Goal: Use online tool/utility: Use online tool/utility

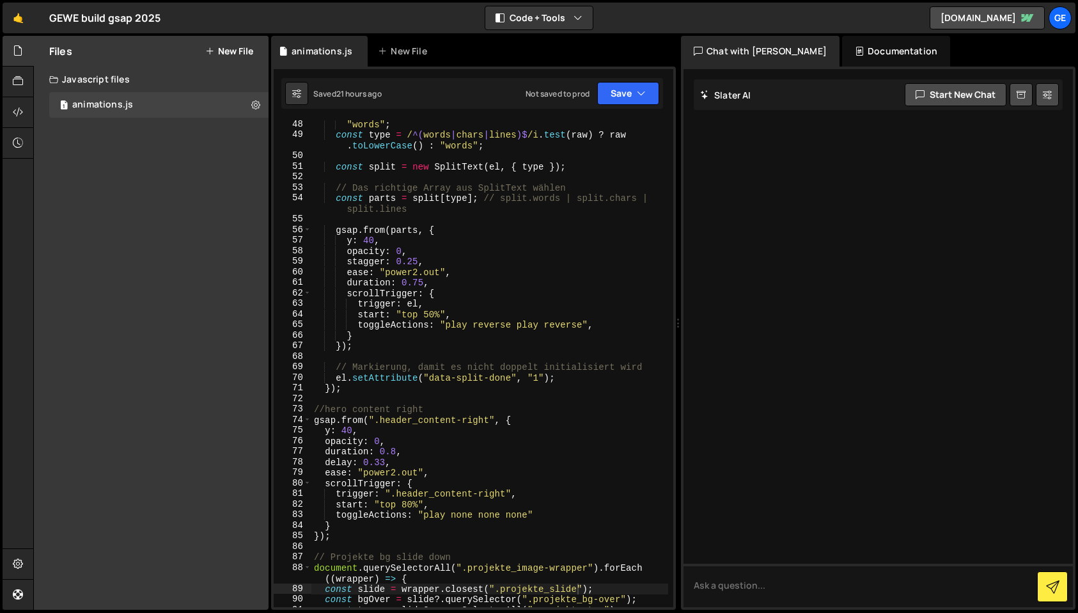
scroll to position [560, 0]
type textarea "duration: 0.75,"
click at [434, 281] on div ""words" ; const type = / ^( words | chars | lines )$ /i . test ( raw ) ? raw . …" at bounding box center [489, 373] width 357 height 508
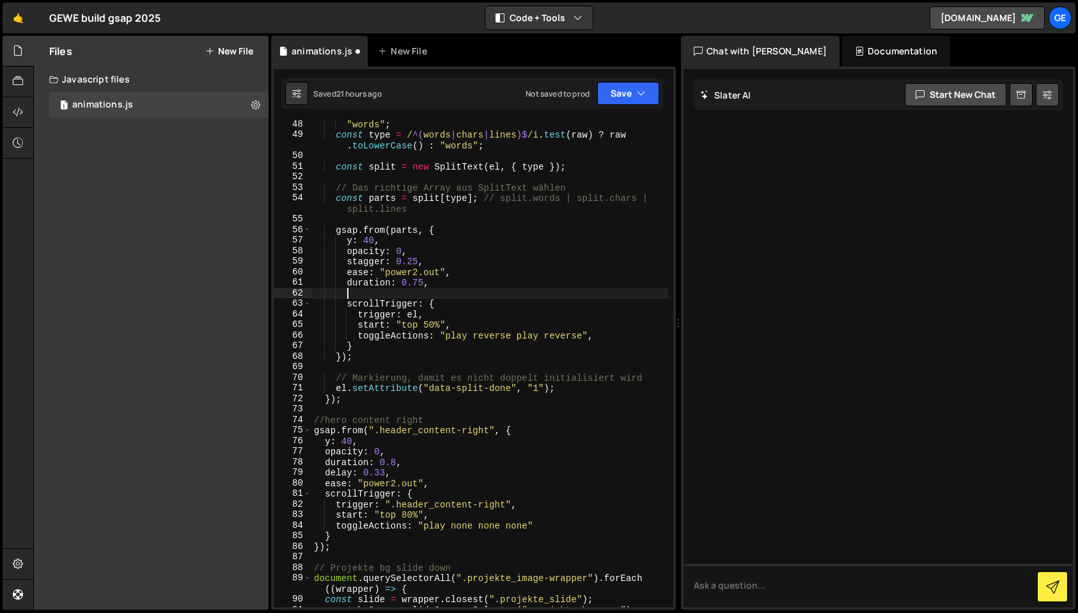
type textarea "e"
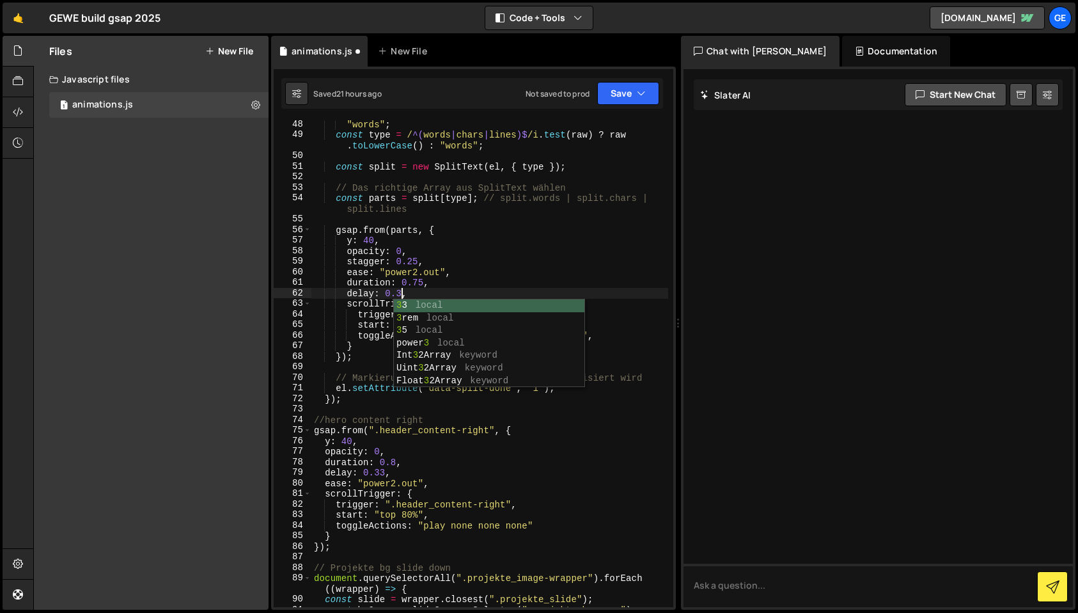
scroll to position [0, 6]
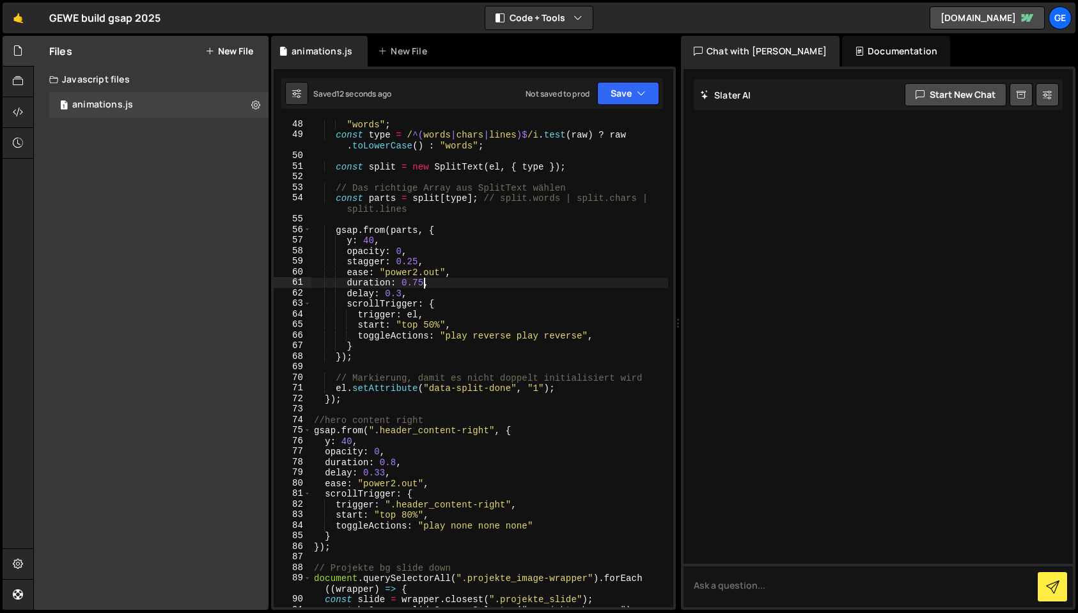
click at [423, 283] on div ""words" ; const type = / ^( words | chars | lines )$ /i . test ( raw ) ? raw . …" at bounding box center [489, 373] width 357 height 508
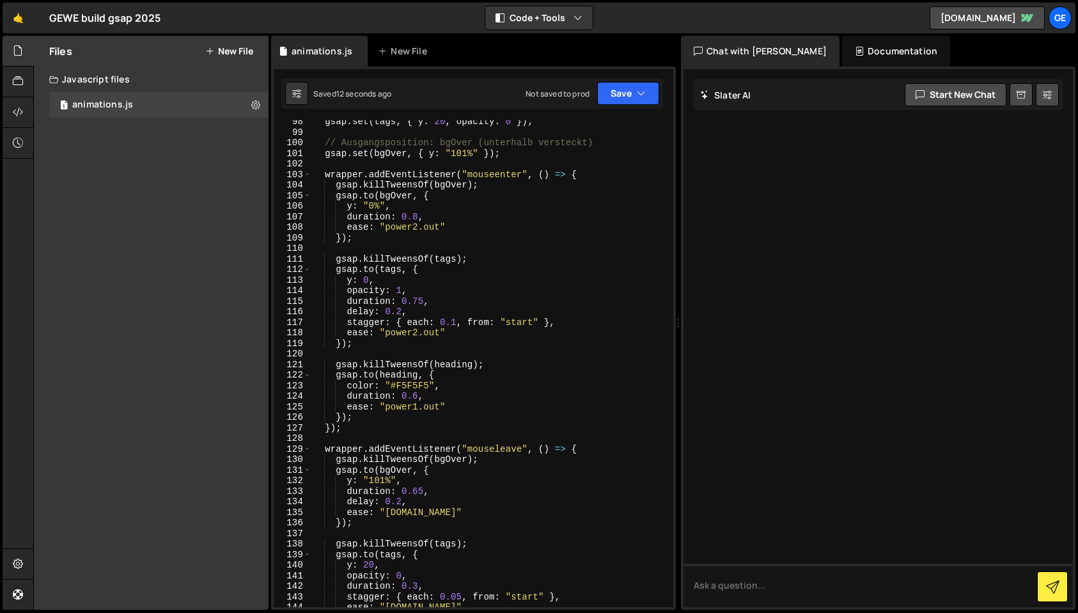
scroll to position [1123, 0]
drag, startPoint x: 418, startPoint y: 301, endPoint x: 420, endPoint y: 333, distance: 32.0
click at [418, 302] on div "gsap . set ( tags , { y : 20 , opacity : 0 }) ; // Ausgangsposition: bgOver (un…" at bounding box center [489, 370] width 357 height 508
type textarea "duration: 0.55,"
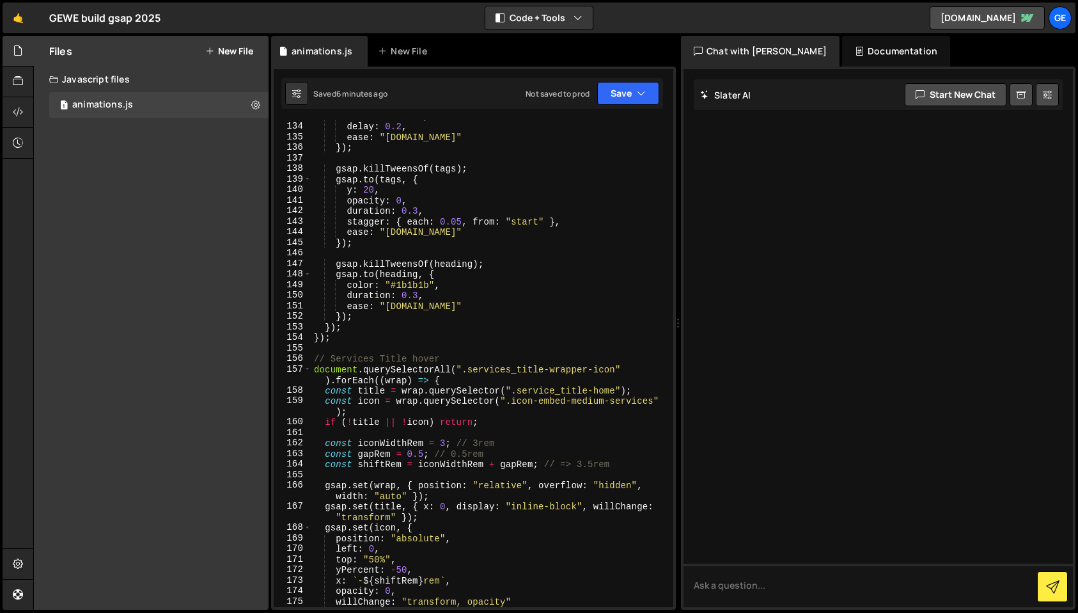
scroll to position [2104, 0]
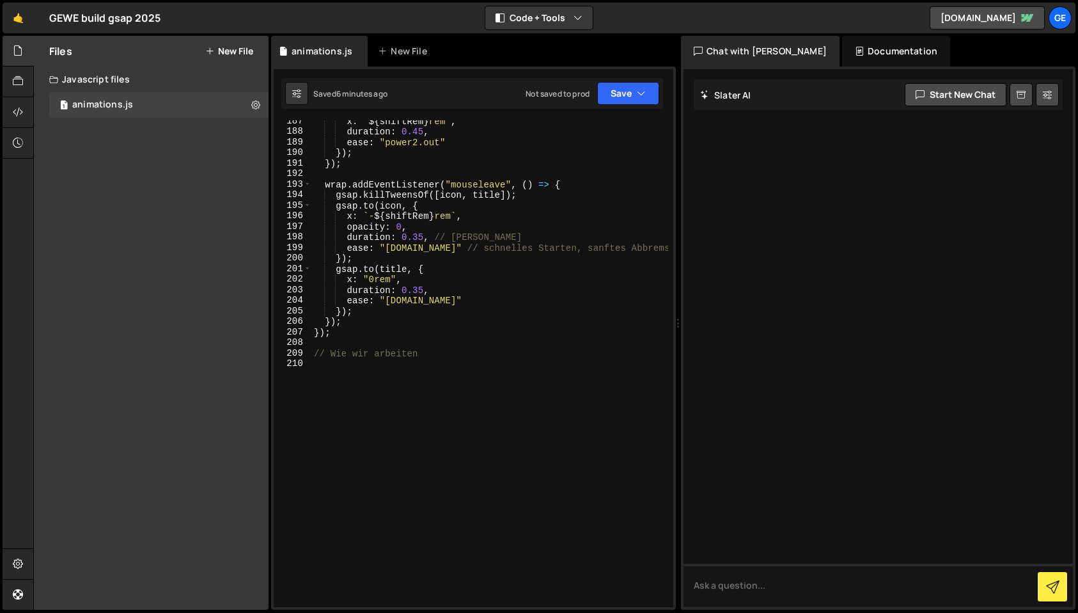
click at [358, 364] on div "x : ` ${ shiftRem } rem ` , duration : 0.45 , ease : "power2.out" }) ; }) ; wra…" at bounding box center [489, 370] width 357 height 508
click at [342, 354] on div "x : ` ${ shiftRem } rem ` , duration : 0.45 , ease : "power2.out" }) ; }) ; wra…" at bounding box center [489, 370] width 357 height 508
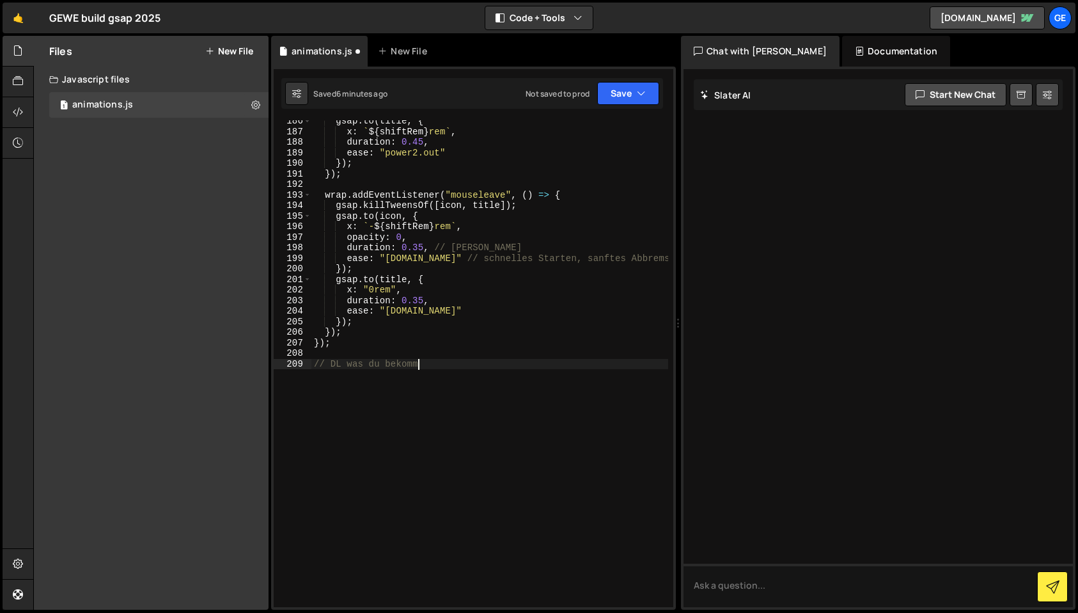
scroll to position [0, 7]
type textarea "// DL was du bekommst"
drag, startPoint x: 343, startPoint y: 375, endPoint x: 361, endPoint y: 372, distance: 18.8
click at [343, 375] on div "gsap . to ( title , { x : ` ${ shiftRem } rem ` , duration : 0.45 , ease : "pow…" at bounding box center [489, 370] width 357 height 508
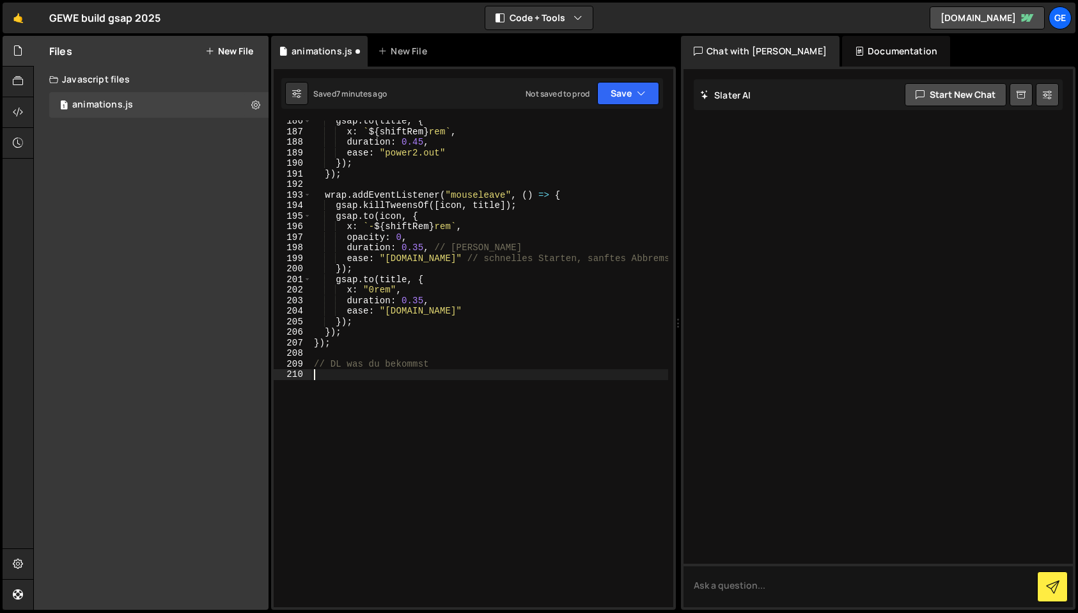
paste textarea "});"
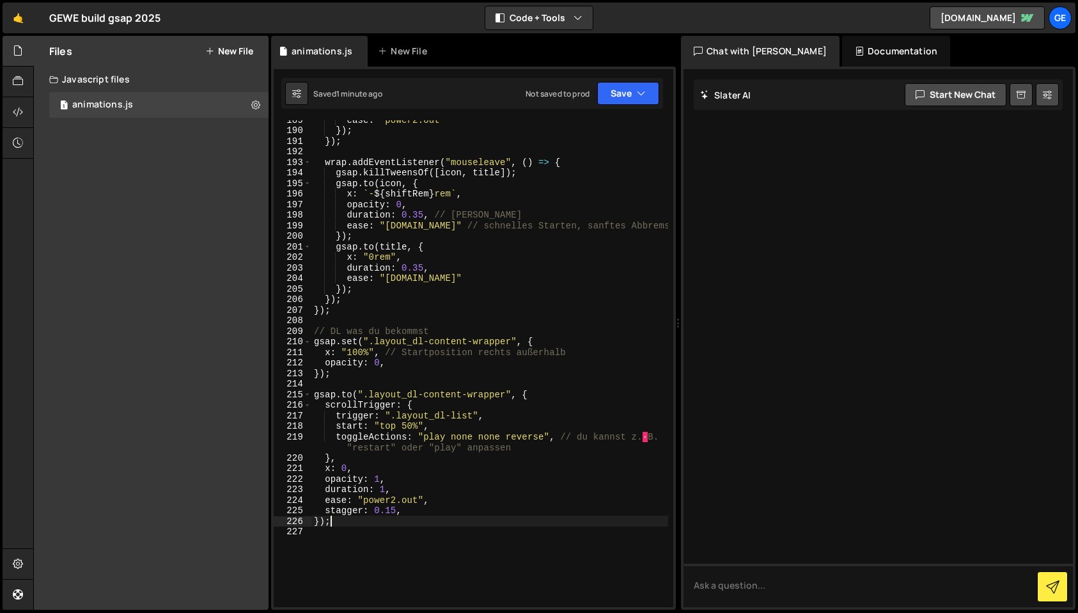
scroll to position [2126, 0]
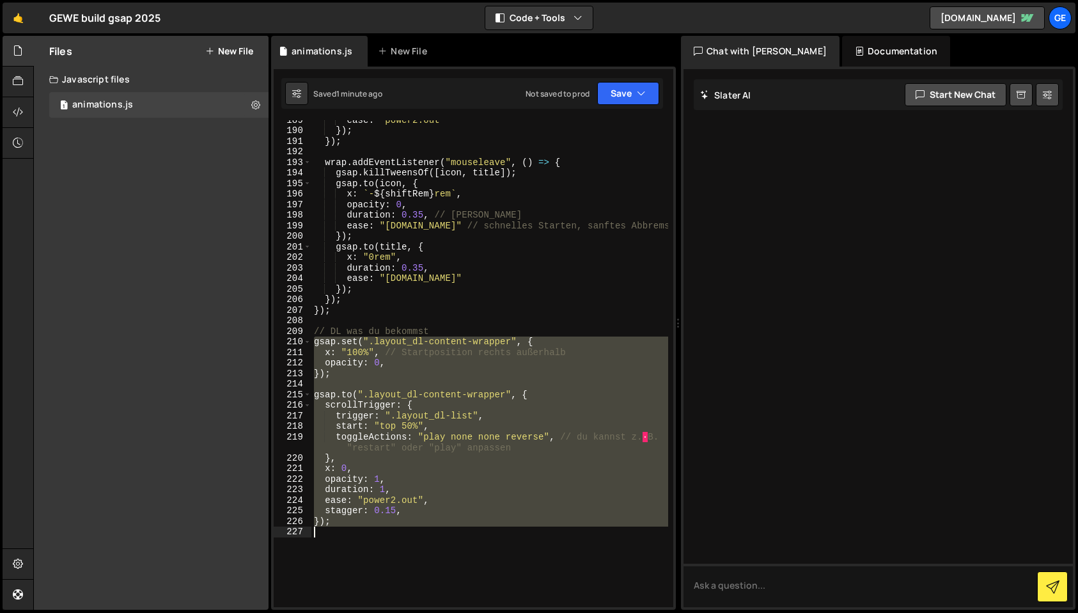
drag, startPoint x: 315, startPoint y: 343, endPoint x: 425, endPoint y: 538, distance: 223.3
click at [425, 538] on div "ease : "power2.out" }) ; }) ; wrap . addEventListener ( "mouseleave" , ( ) => {…" at bounding box center [489, 368] width 357 height 508
paste textarea
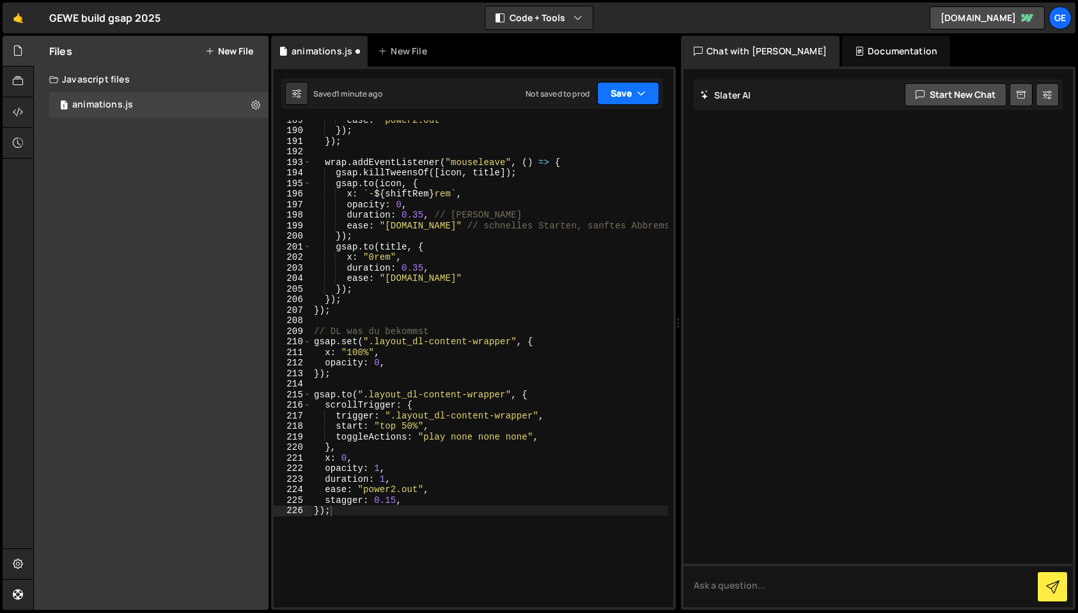
drag, startPoint x: 617, startPoint y: 89, endPoint x: 612, endPoint y: 128, distance: 39.3
click at [617, 89] on button "Save" at bounding box center [628, 93] width 62 height 23
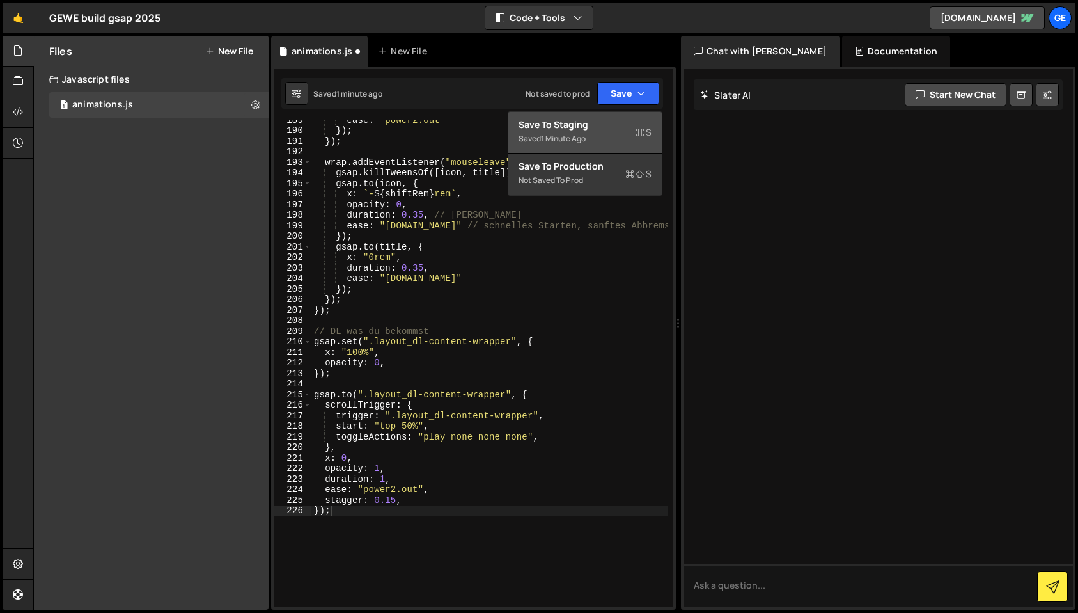
click at [612, 129] on div "Save to Staging S" at bounding box center [585, 124] width 133 height 13
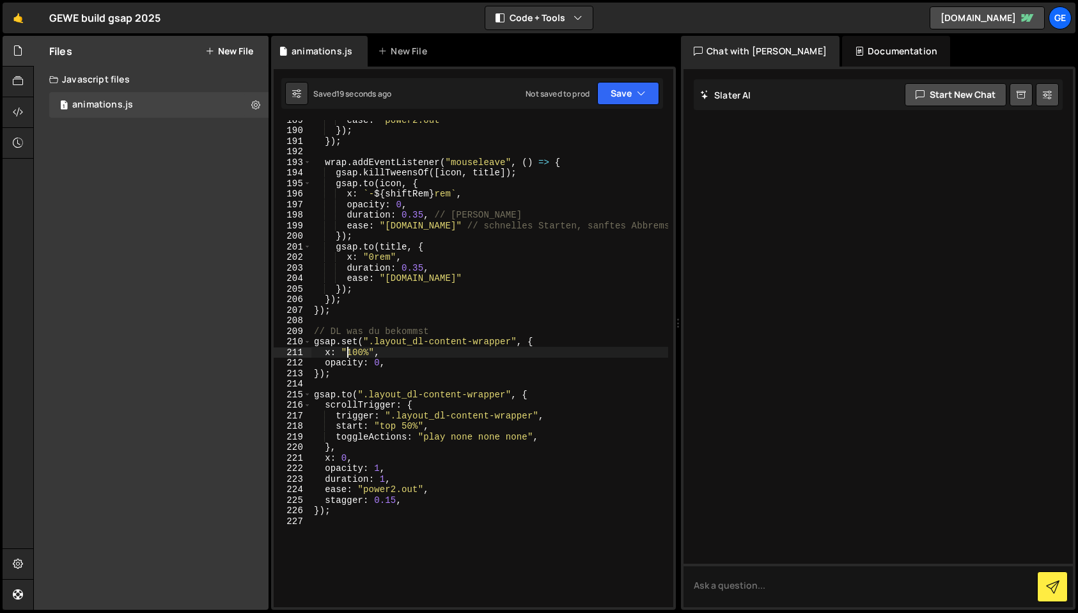
drag, startPoint x: 347, startPoint y: 350, endPoint x: 353, endPoint y: 369, distance: 20.0
click at [348, 351] on div "ease : "power2.out" }) ; }) ; wrap . addEventListener ( "mouseleave" , ( ) => {…" at bounding box center [489, 368] width 357 height 508
click at [392, 352] on div "ease : "power2.out" }) ; }) ; wrap . addEventListener ( "mouseleave" , ( ) => {…" at bounding box center [489, 368] width 357 height 508
drag, startPoint x: 645, startPoint y: 95, endPoint x: 639, endPoint y: 125, distance: 30.7
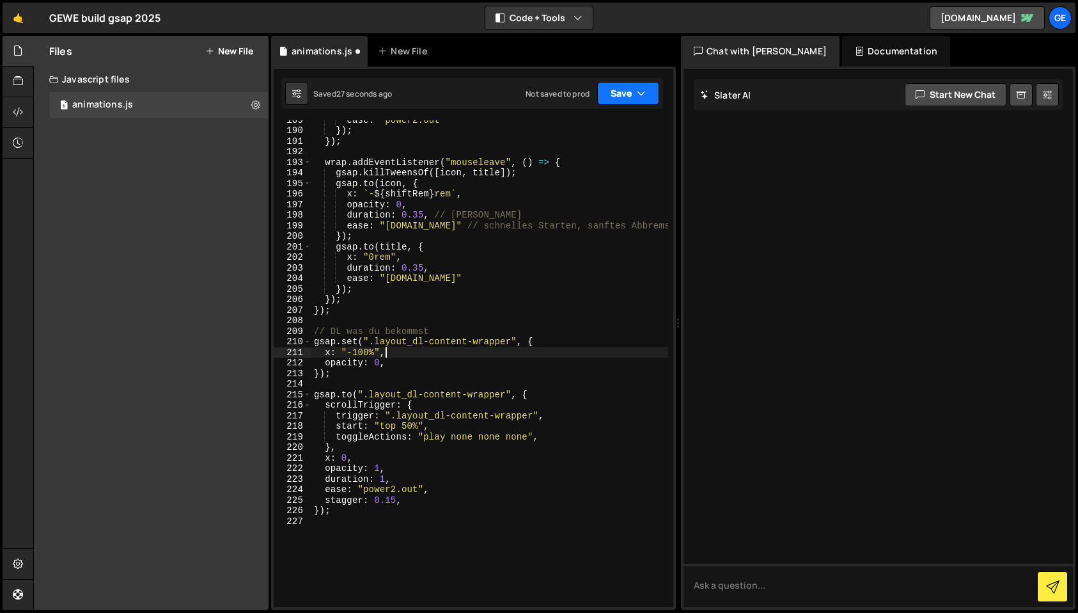
click at [645, 97] on icon "button" at bounding box center [641, 93] width 9 height 13
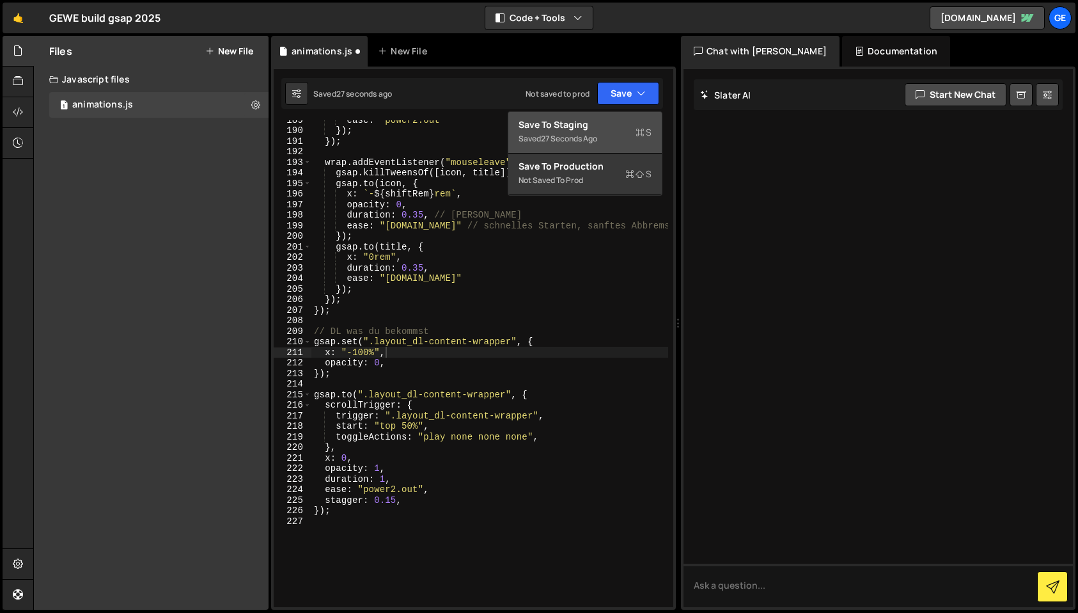
click at [637, 136] on icon at bounding box center [640, 132] width 9 height 13
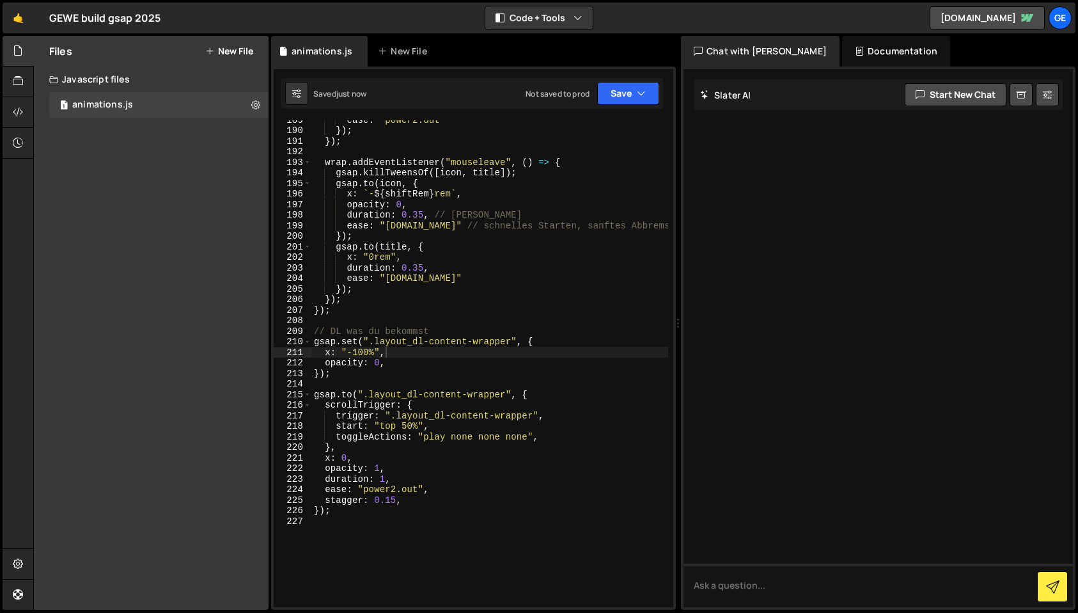
click at [362, 354] on div "ease : "power2.out" }) ; }) ; wrap . addEventListener ( "mouseleave" , ( ) => {…" at bounding box center [489, 368] width 357 height 508
click at [385, 479] on div "ease : "power2.out" }) ; }) ; wrap . addEventListener ( "mouseleave" , ( ) => {…" at bounding box center [489, 368] width 357 height 508
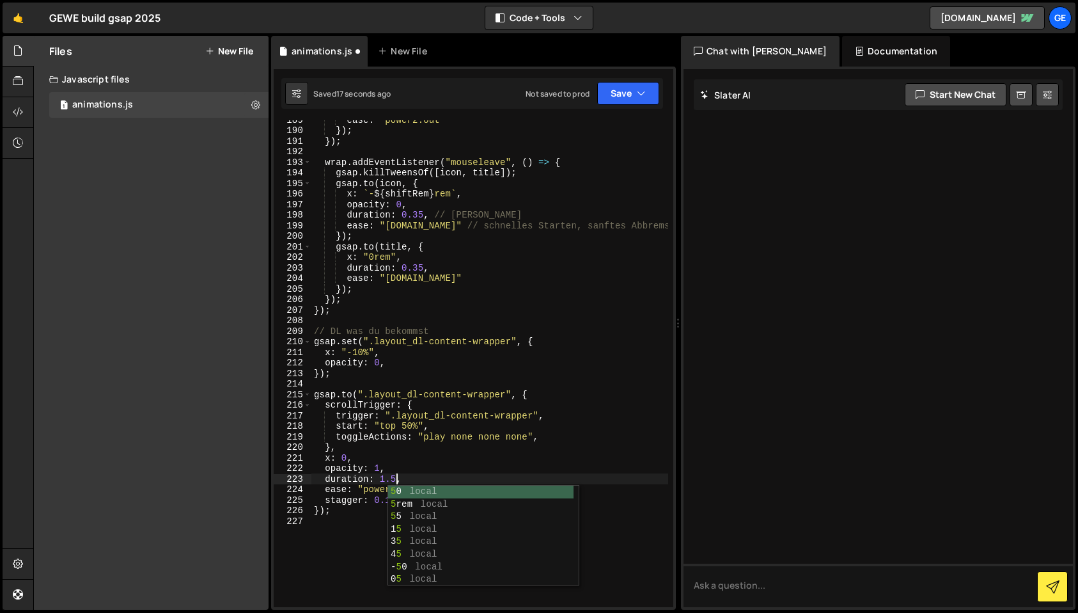
scroll to position [0, 5]
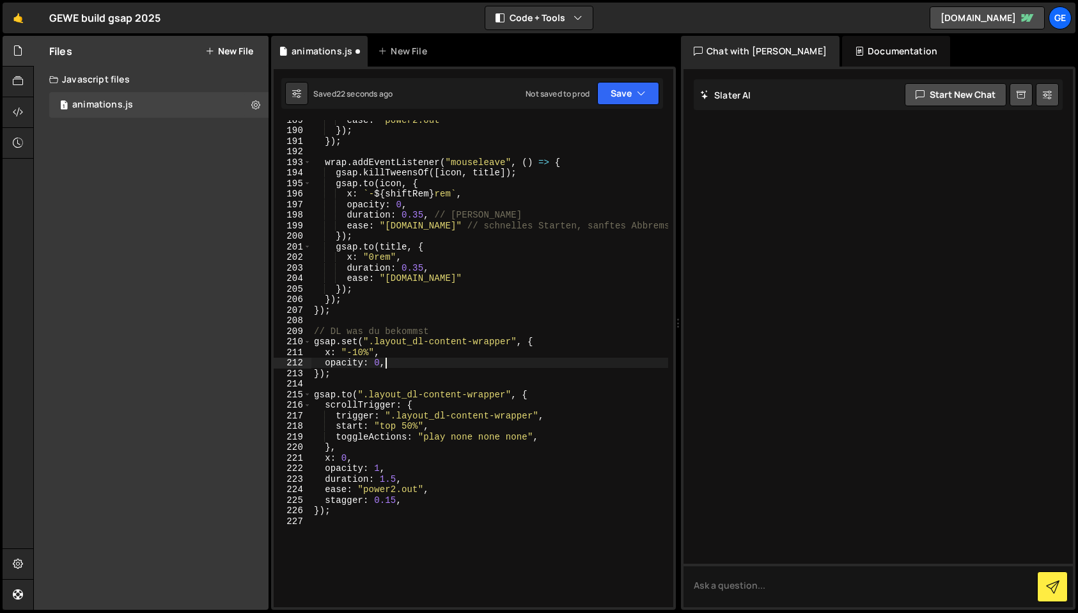
click at [404, 357] on div "ease : "power2.out" }) ; }) ; wrap . addEventListener ( "mouseleave" , ( ) => {…" at bounding box center [489, 368] width 357 height 508
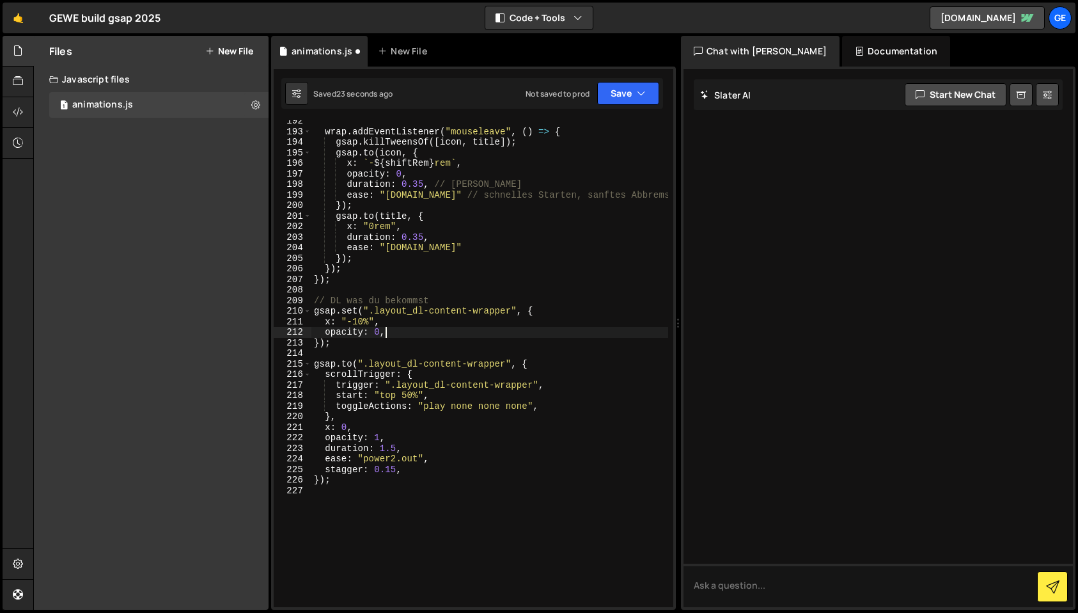
scroll to position [2157, 0]
click at [551, 407] on div "wrap . addEventListener ( "mouseleave" , ( ) => { gsap . killTweensOf ([ icon ,…" at bounding box center [489, 370] width 357 height 508
type textarea "toggleActions: "play none none none","
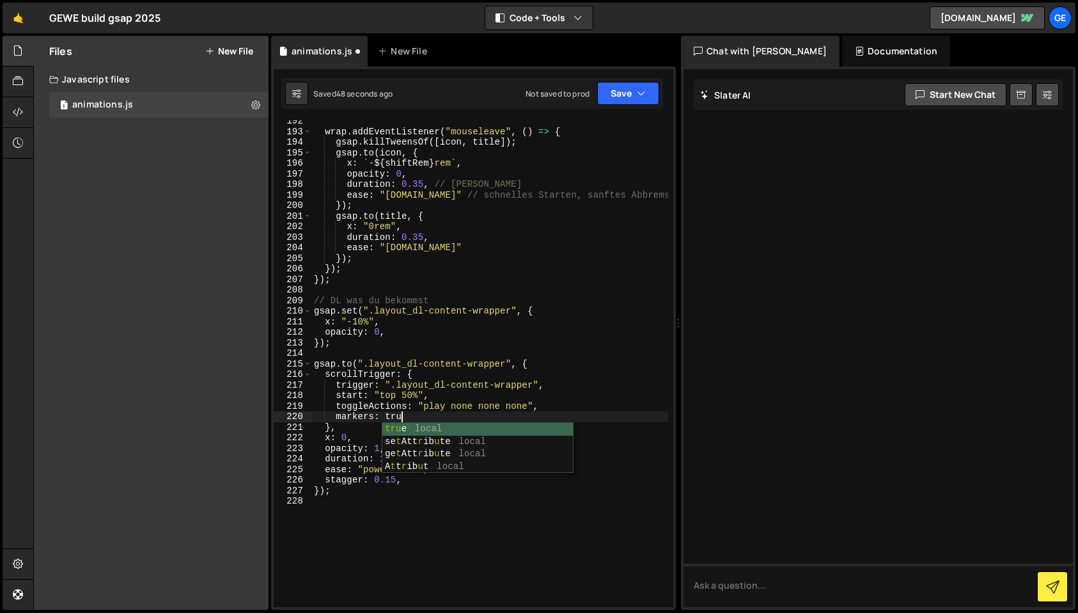
scroll to position [0, 6]
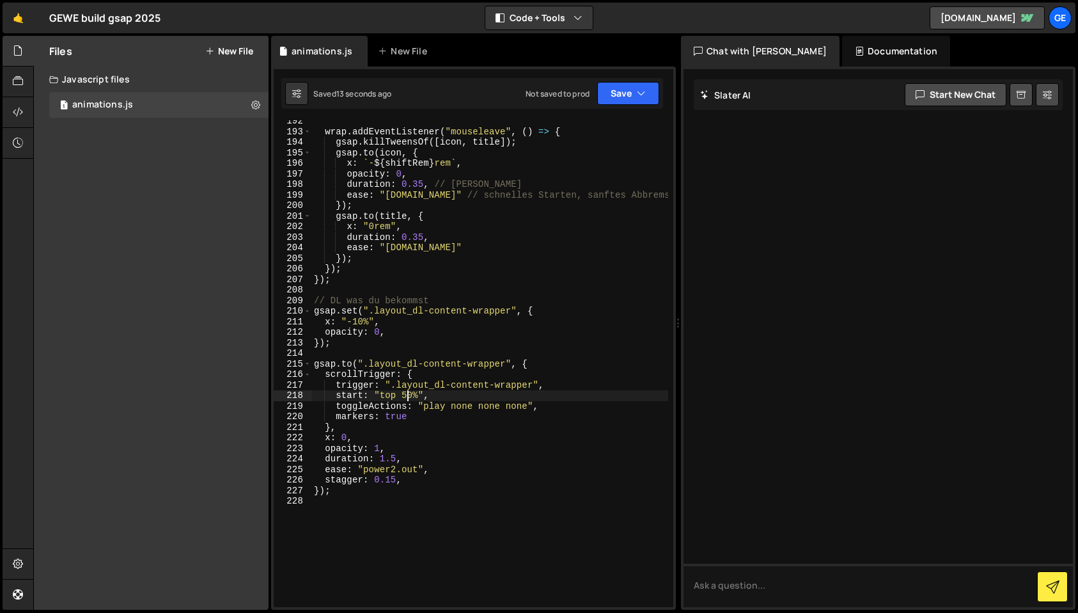
click at [407, 395] on div "wrap . addEventListener ( "mouseleave" , ( ) => { gsap . killTweensOf ([ icon ,…" at bounding box center [489, 370] width 357 height 508
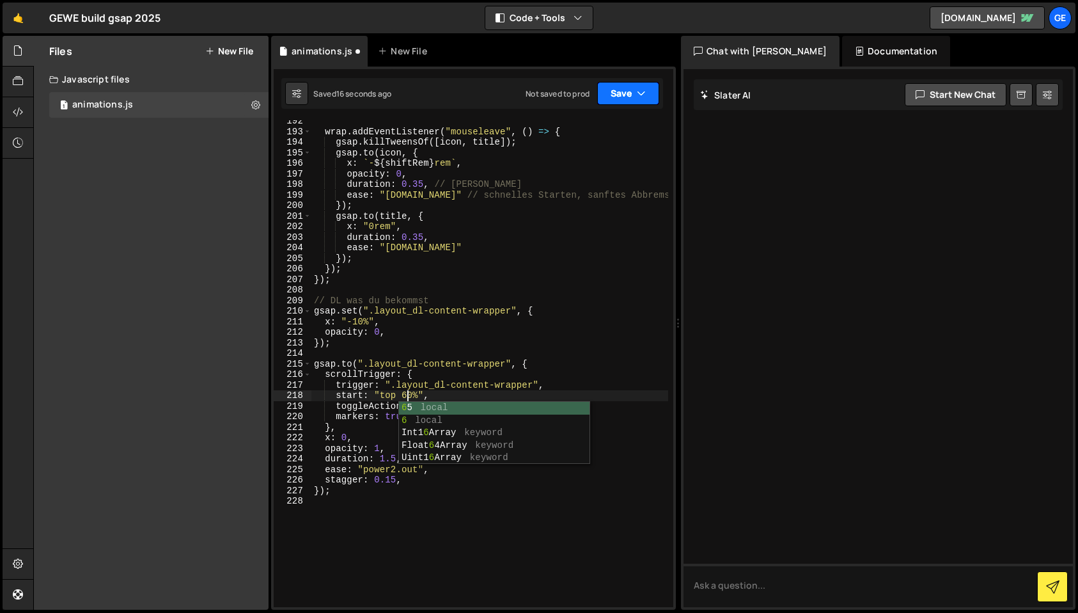
type textarea "start: "top 60%","
click at [635, 100] on button "Save" at bounding box center [628, 93] width 62 height 23
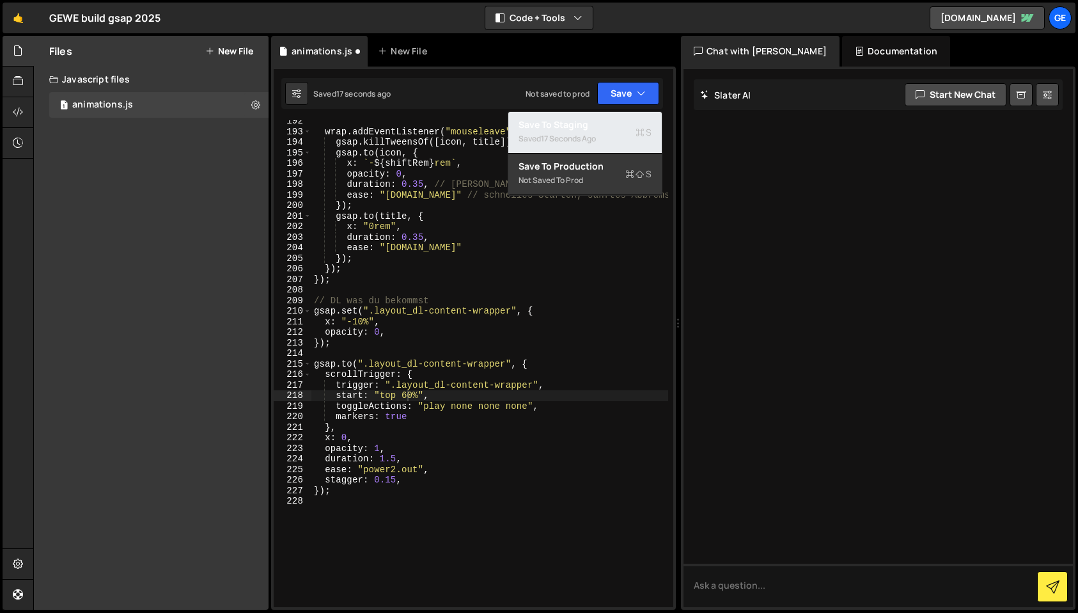
click at [615, 134] on div "Saved 17 seconds ago" at bounding box center [585, 138] width 133 height 15
